Goal: Register for event/course

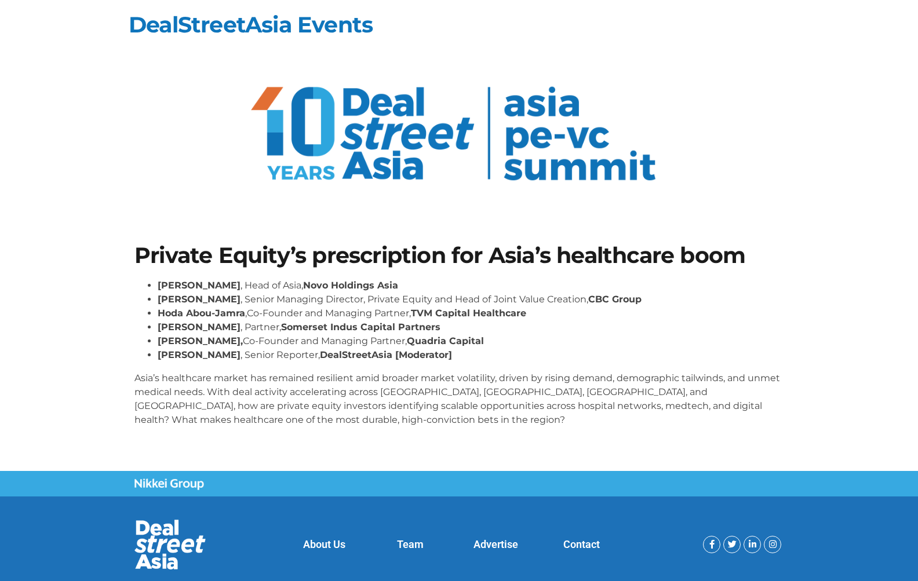
scroll to position [32, 0]
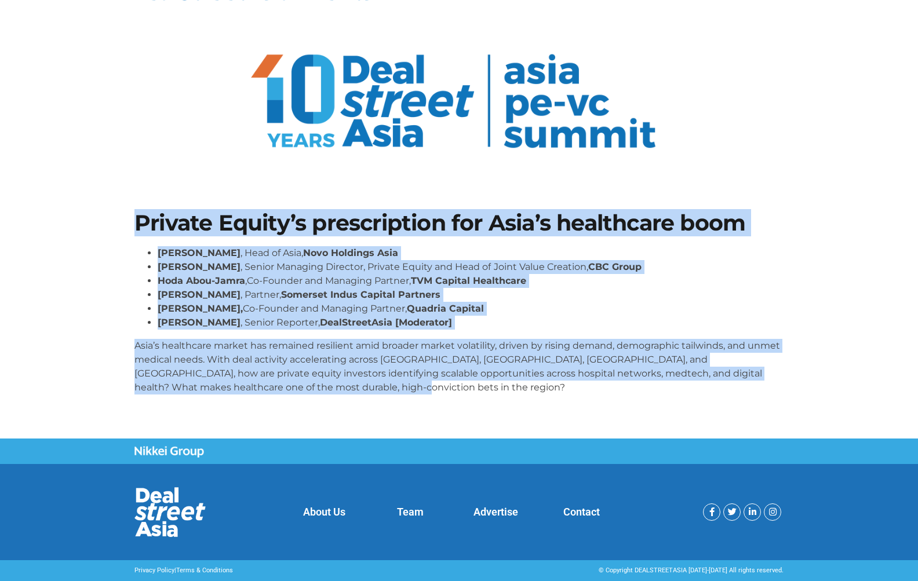
click at [738, 179] on section "Private Equity’s prescription for Asia’s healthcare boom Dr Amit Kakar , Head o…" at bounding box center [459, 307] width 918 height 261
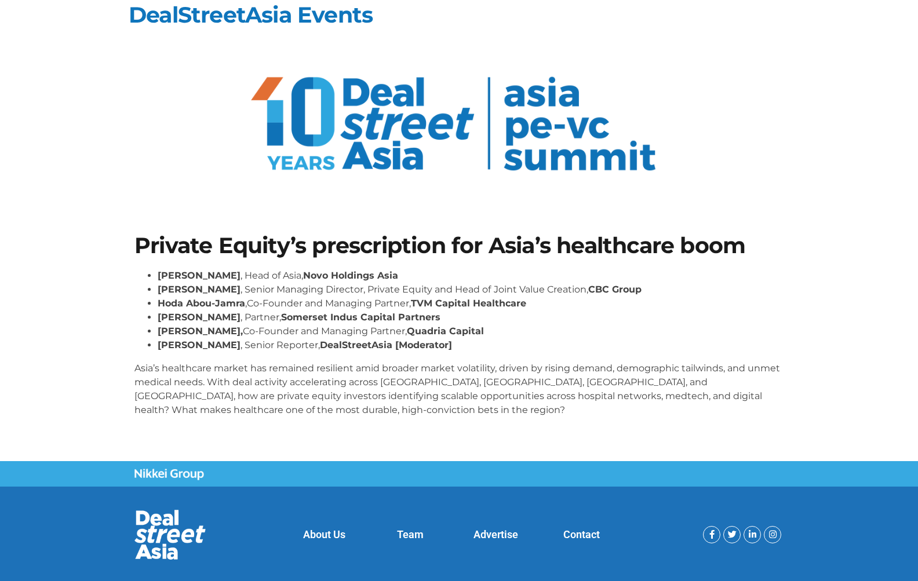
scroll to position [0, 0]
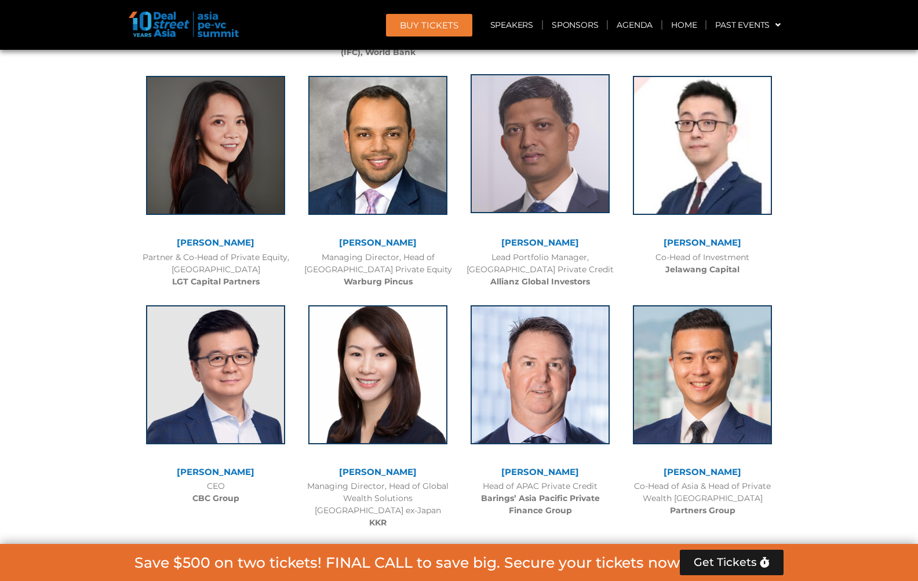
scroll to position [1991, 0]
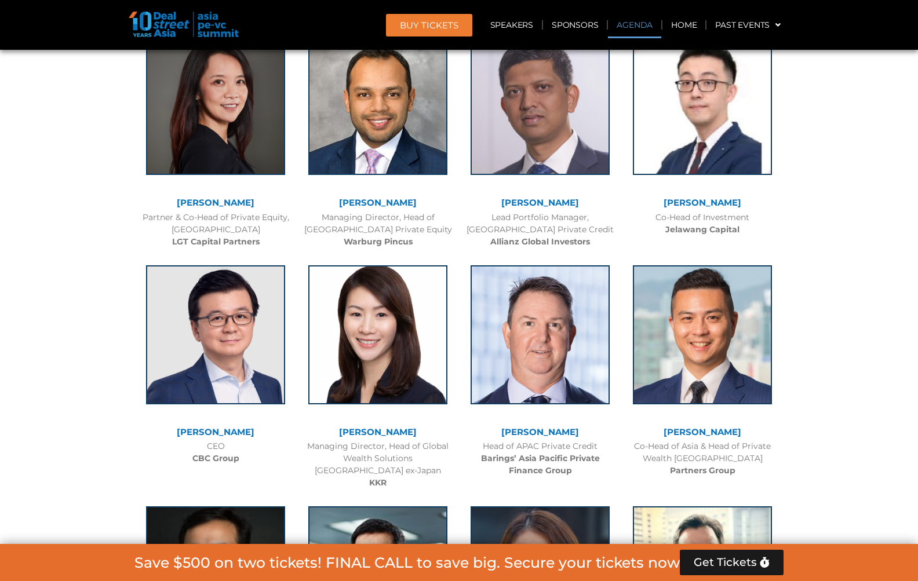
click at [642, 20] on link "Agenda" at bounding box center [634, 25] width 53 height 27
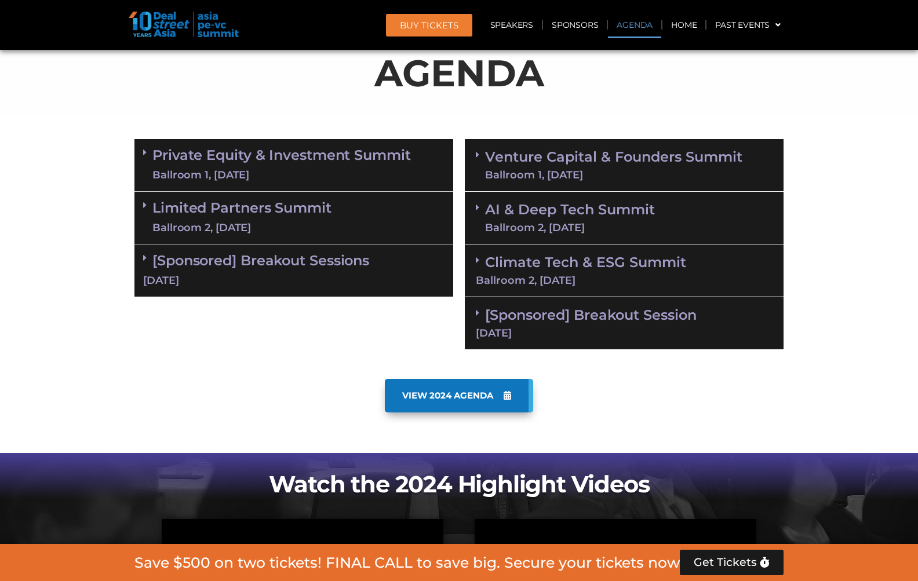
scroll to position [752, 0]
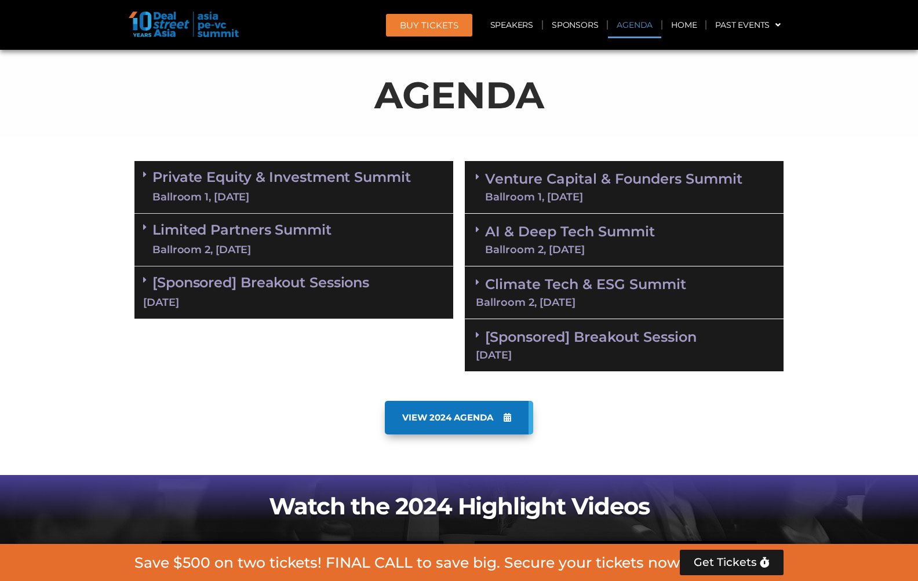
click at [286, 189] on link "Private Equity & Investment Summit Ballroom 1, [DATE]" at bounding box center [281, 187] width 259 height 35
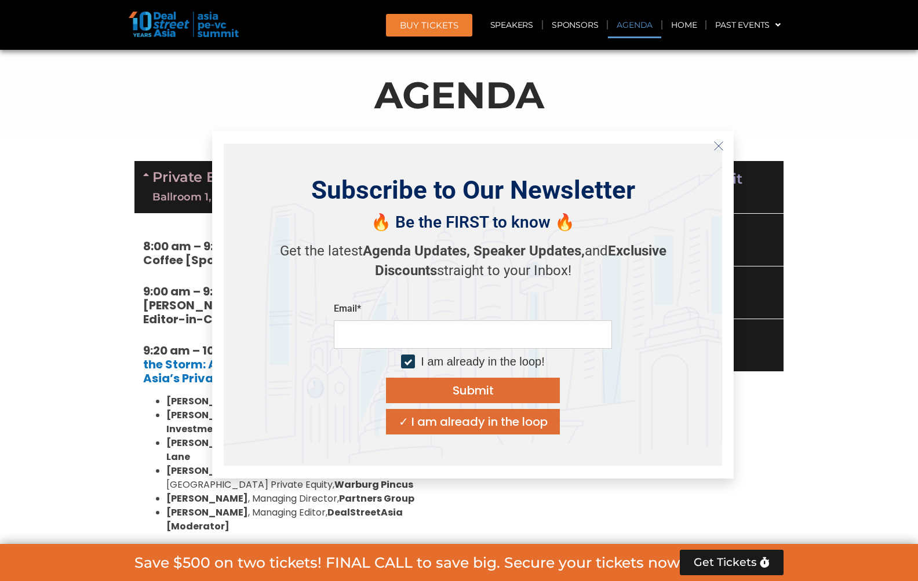
click at [721, 144] on line "Close" at bounding box center [719, 145] width 8 height 8
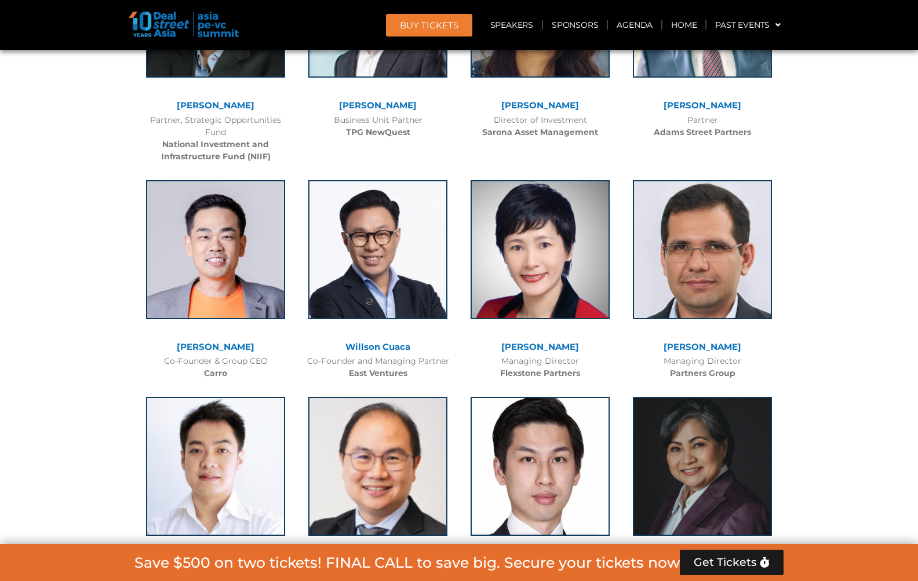
scroll to position [3998, 0]
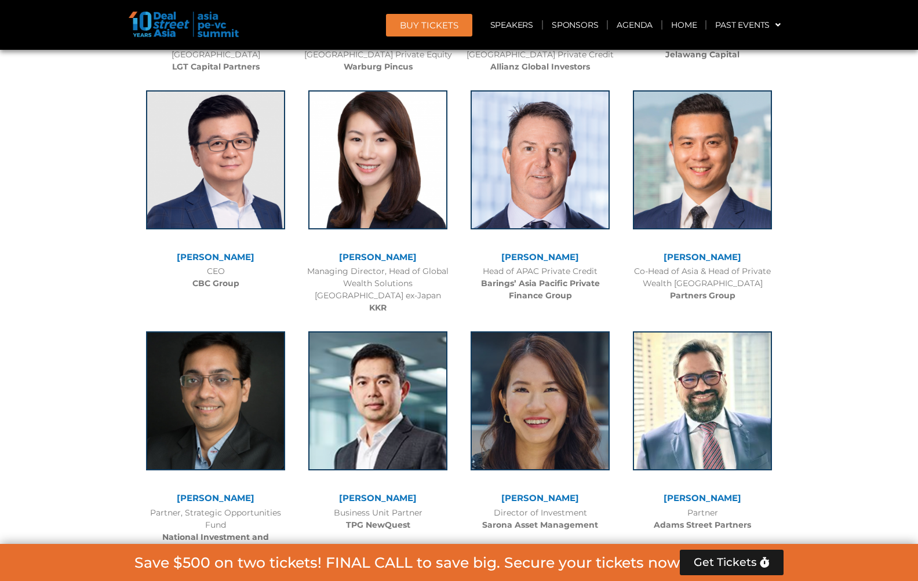
click at [207, 25] on img at bounding box center [184, 25] width 110 height 26
click at [152, 21] on img at bounding box center [184, 25] width 110 height 26
click at [678, 23] on link "Home" at bounding box center [684, 25] width 43 height 27
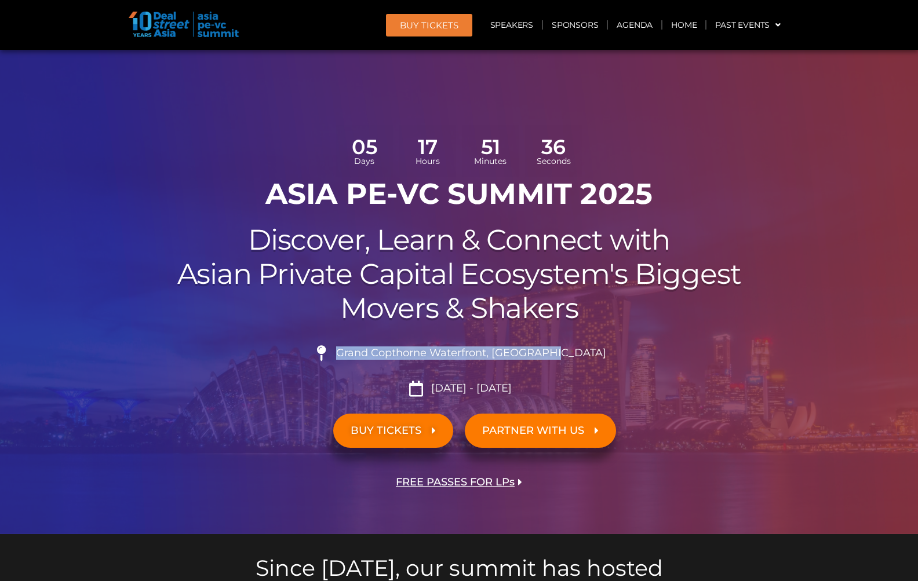
drag, startPoint x: 577, startPoint y: 351, endPoint x: 370, endPoint y: 359, distance: 207.6
click at [370, 359] on li "Grand Copthorne Waterfront, [GEOGRAPHIC_DATA]​" at bounding box center [458, 358] width 649 height 26
copy span "Grand Copthorne Waterfront, [GEOGRAPHIC_DATA]​"
click at [636, 24] on link "Agenda" at bounding box center [634, 25] width 53 height 27
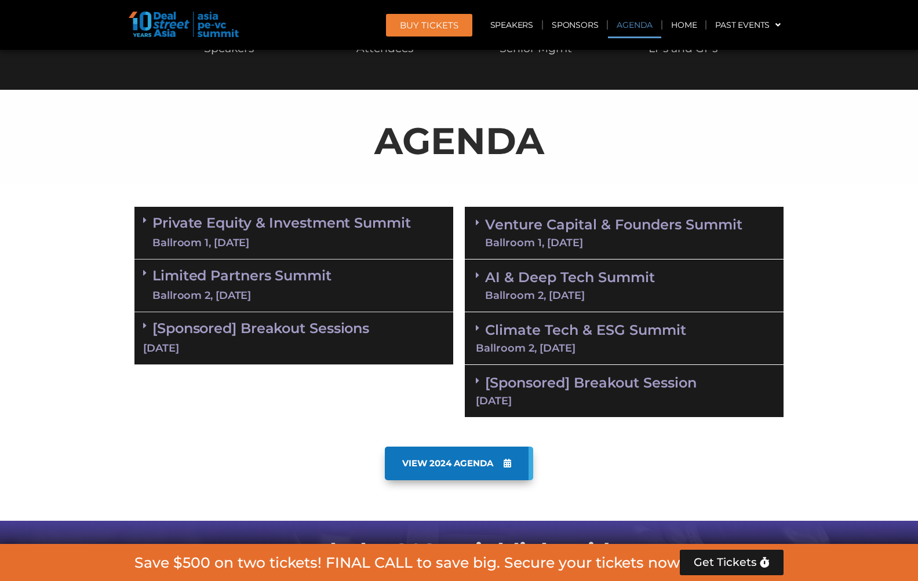
scroll to position [669, 0]
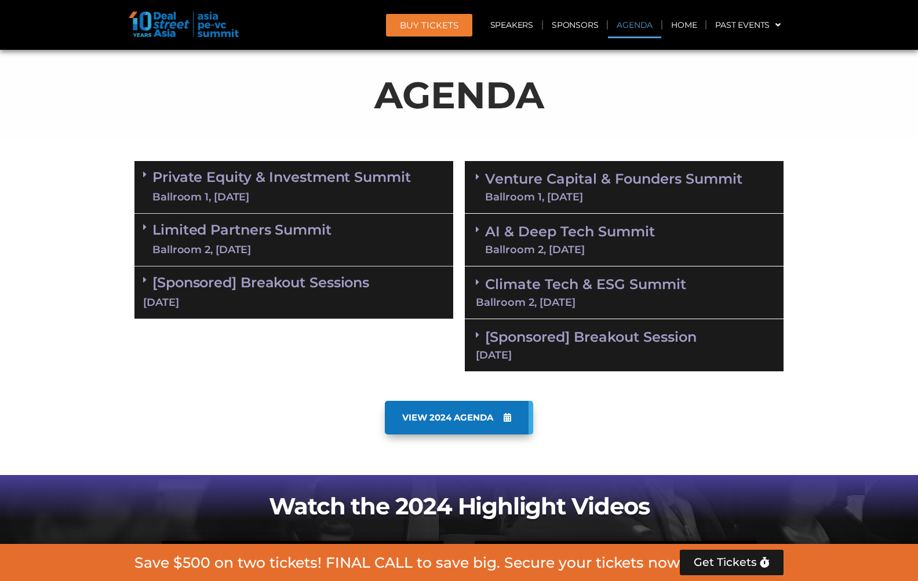
click at [353, 188] on link "Private Equity & Investment Summit Ballroom 1, [DATE]" at bounding box center [281, 187] width 259 height 35
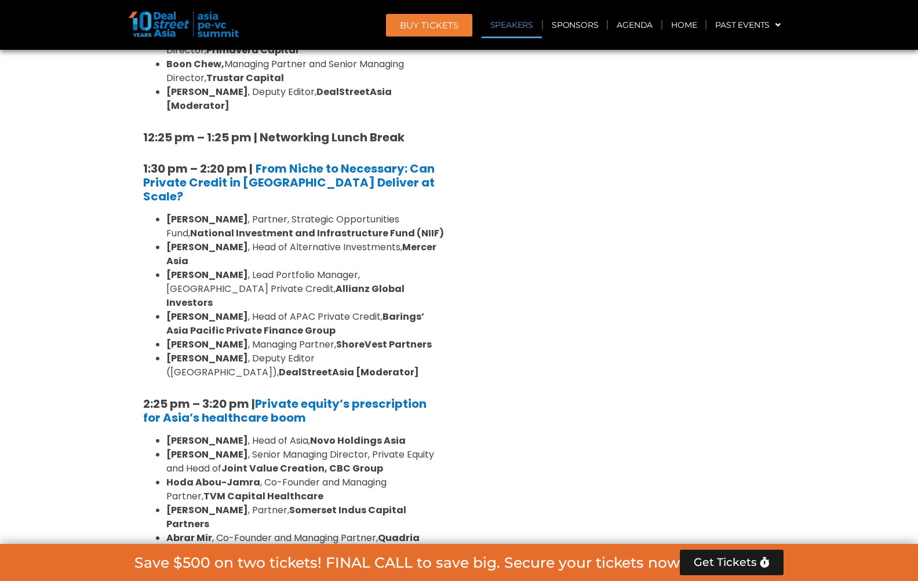
scroll to position [1596, 0]
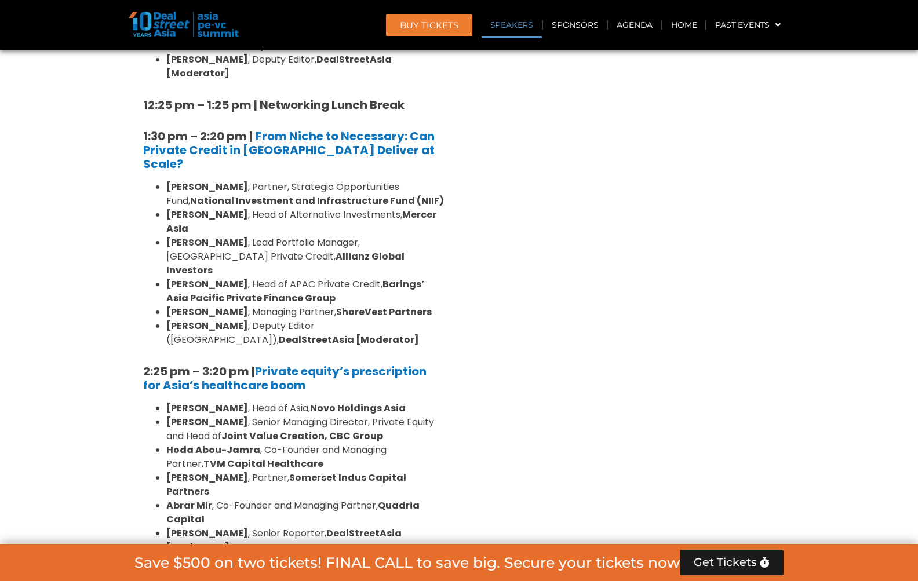
click at [514, 340] on div "Venture Capital & Founders​ Summit Ballroom 1, 11 Sept 8:00 am – 9:00 am | Regi…" at bounding box center [624, 255] width 330 height 2055
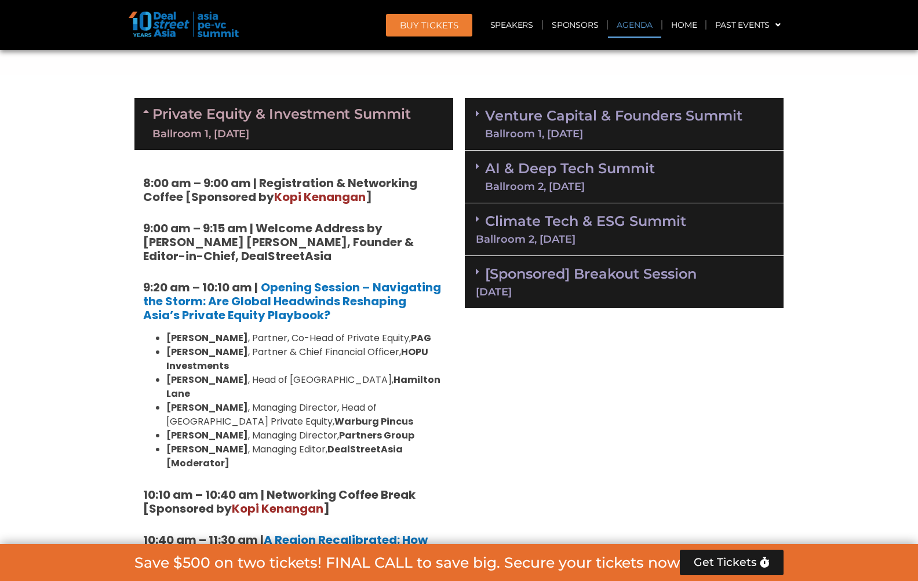
scroll to position [727, 0]
